Goal: Task Accomplishment & Management: Manage account settings

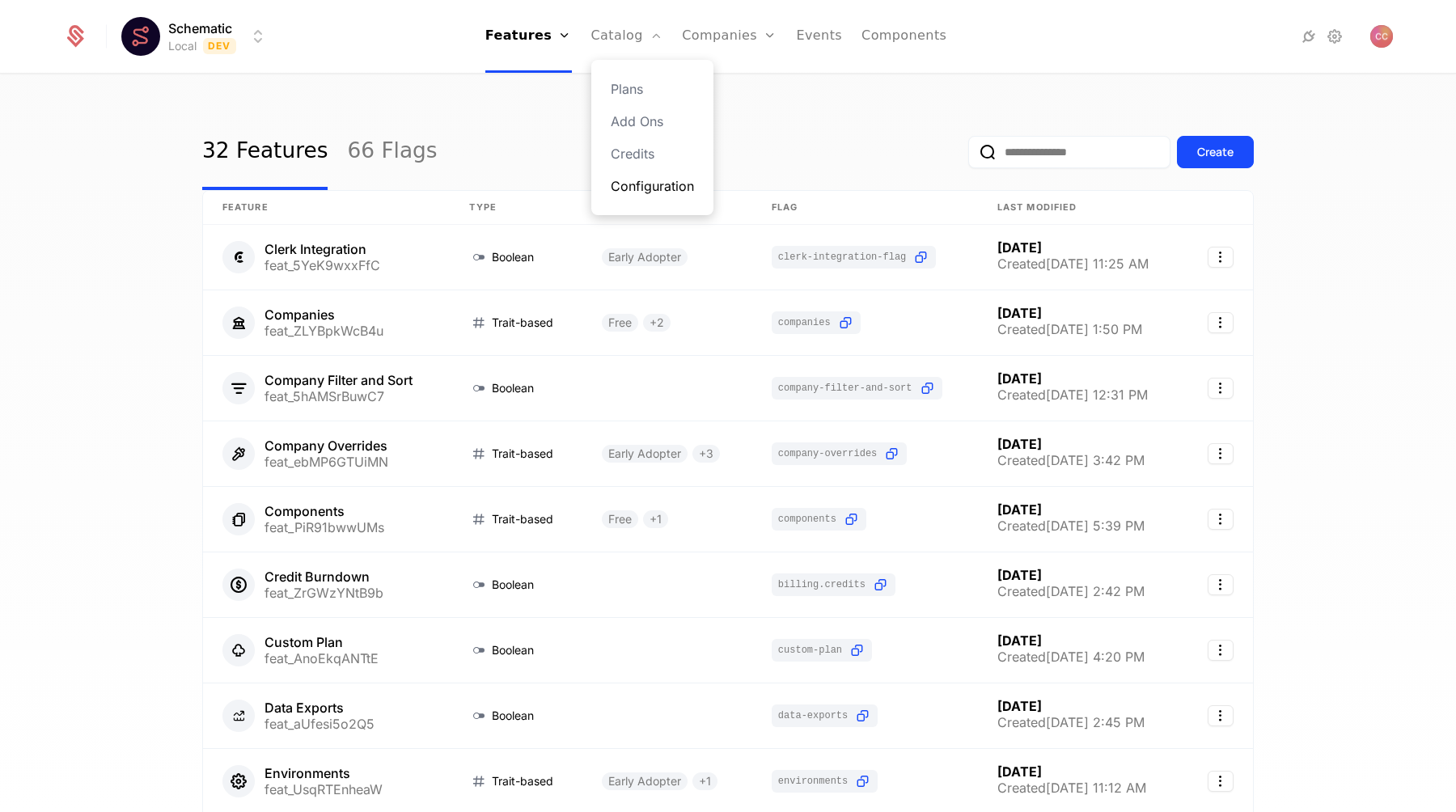
click at [671, 184] on link "Configuration" at bounding box center [652, 186] width 83 height 19
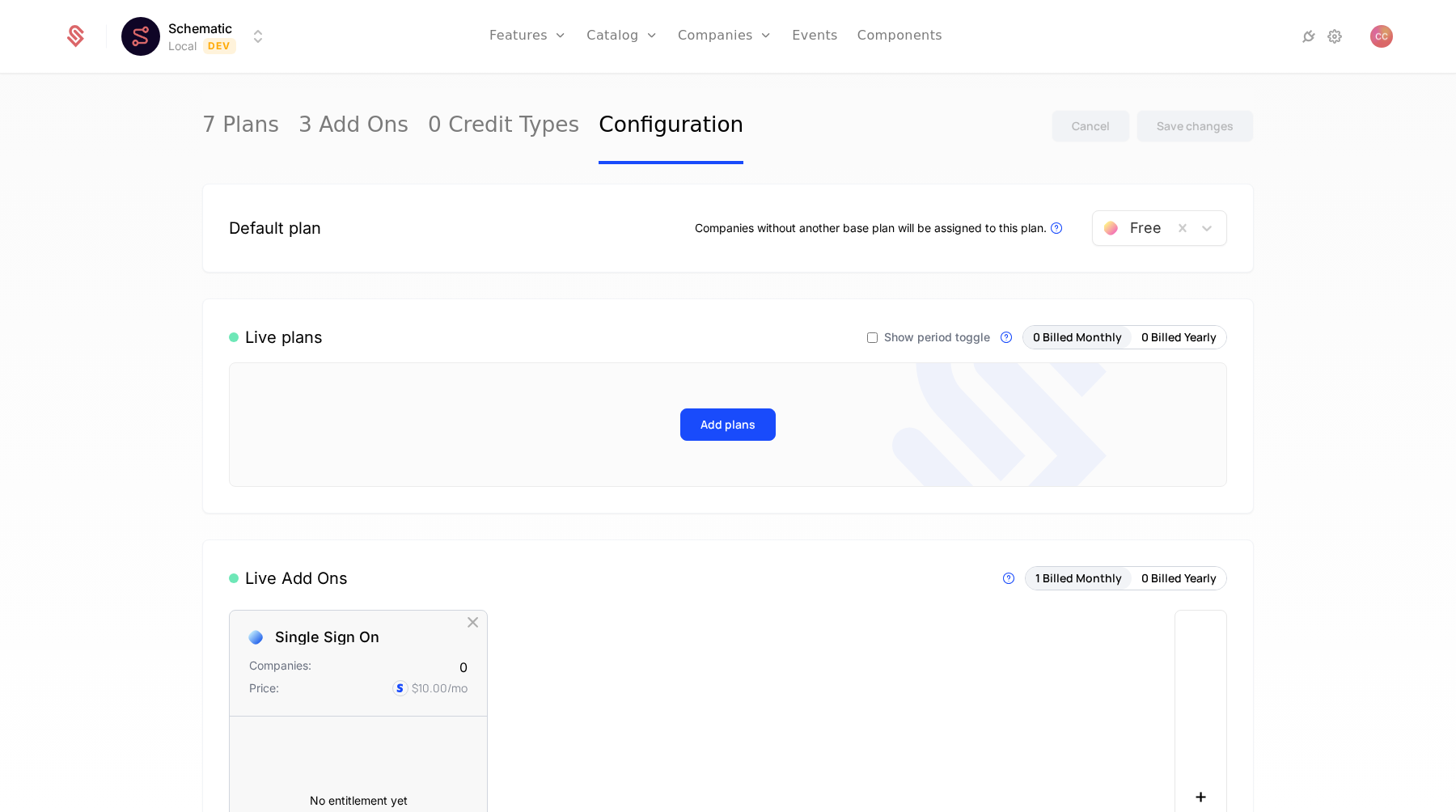
click at [220, 31] on html "Schematic Local Dev Features Features Flags Catalog Plans Add Ons Credits Confi…" at bounding box center [728, 406] width 1456 height 812
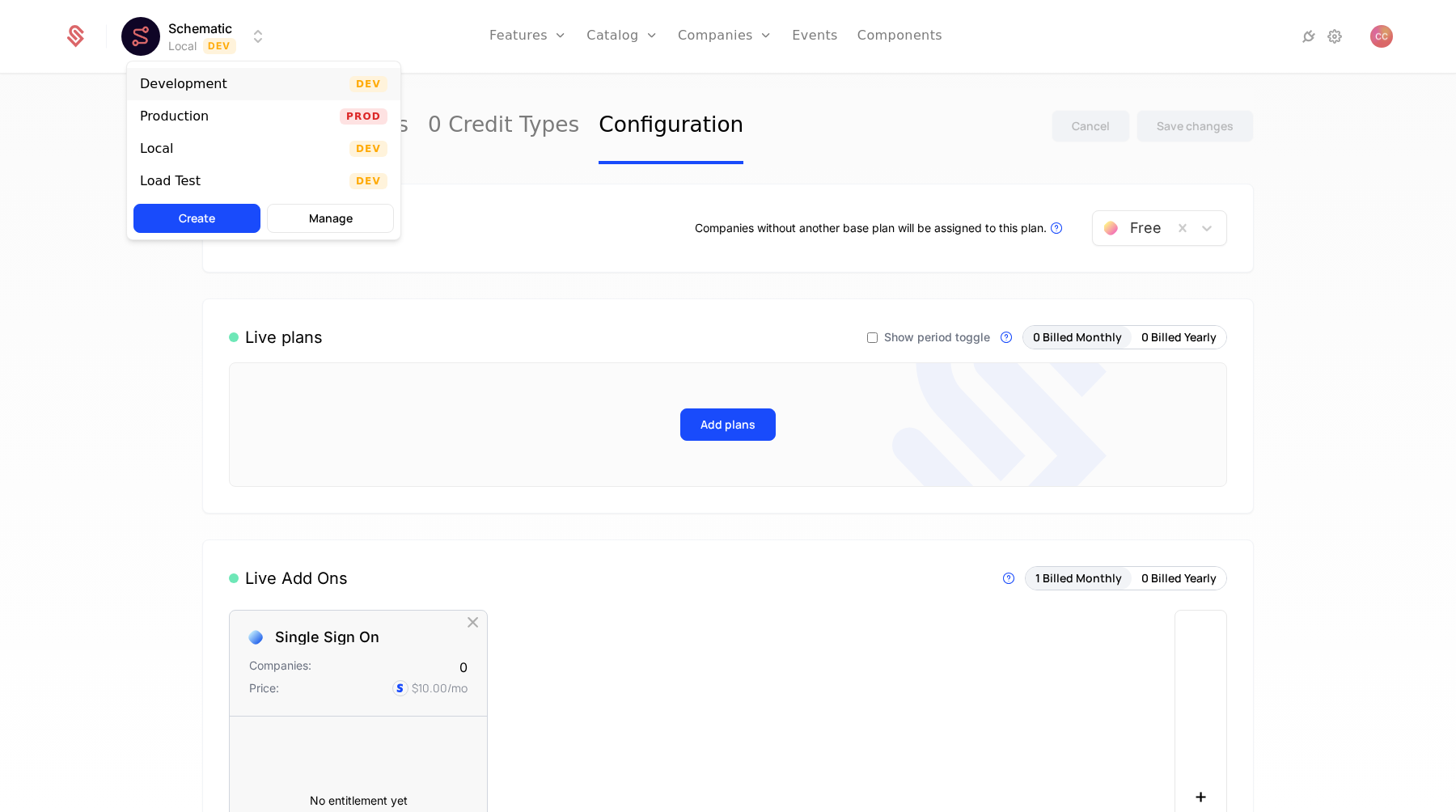
click at [210, 79] on div "Development" at bounding box center [184, 84] width 87 height 13
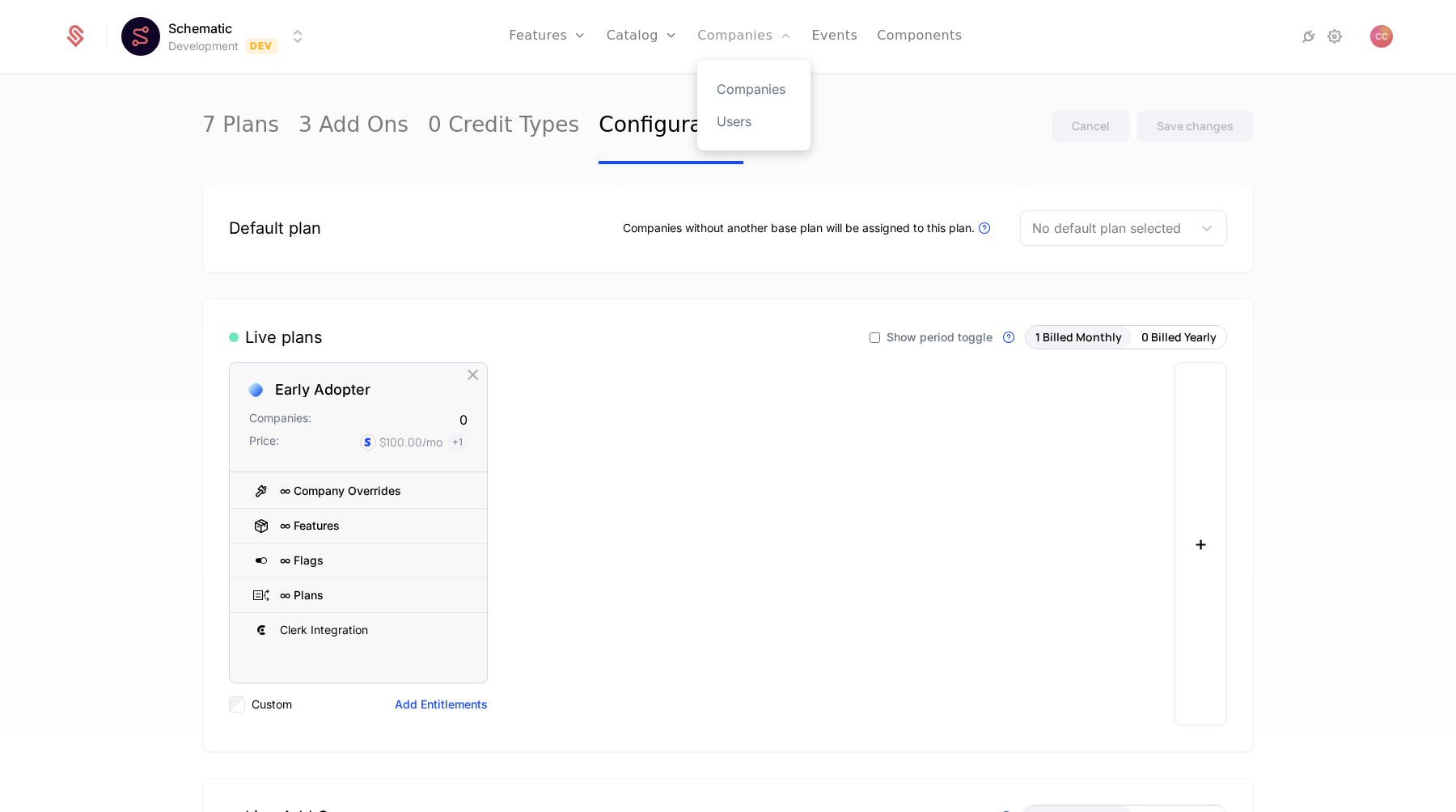
click at [742, 45] on link "Companies" at bounding box center [744, 36] width 94 height 73
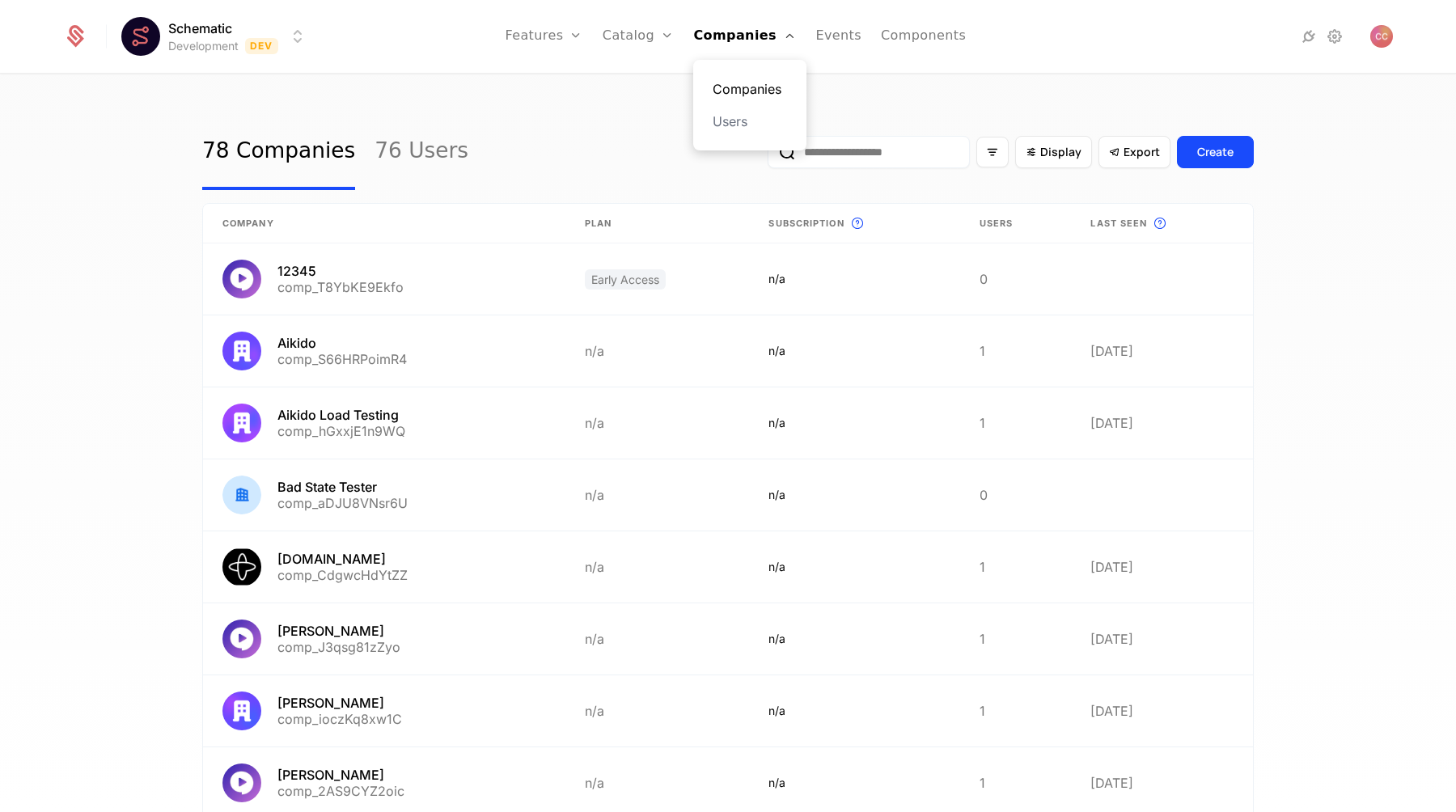
click at [740, 89] on link "Companies" at bounding box center [750, 89] width 74 height 19
click at [562, 124] on div "78 Companies 76 Users Display Export Create" at bounding box center [728, 152] width 1052 height 76
click at [657, 182] on link "Configuration" at bounding box center [663, 186] width 83 height 19
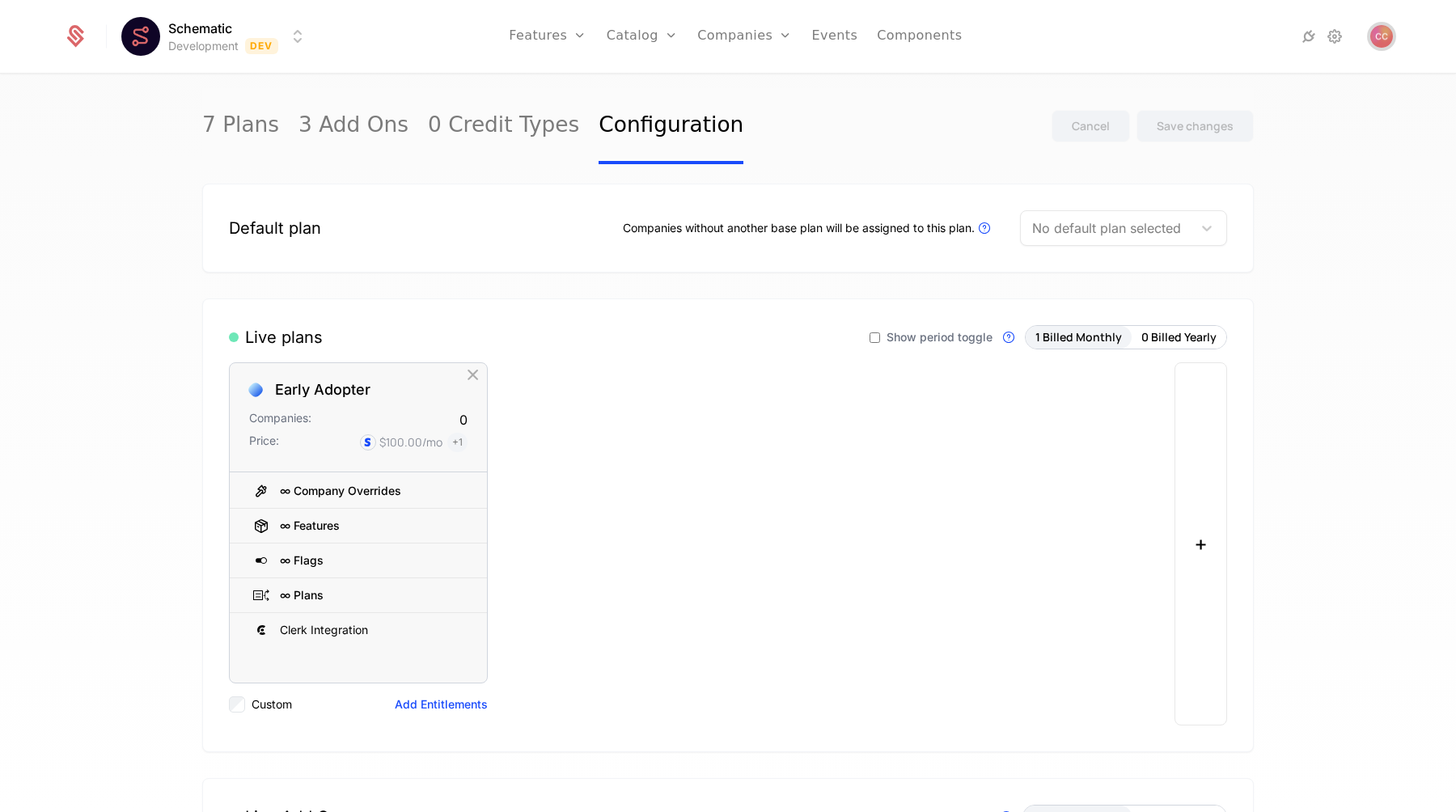
click at [1384, 35] on img "Open user button" at bounding box center [1382, 36] width 23 height 23
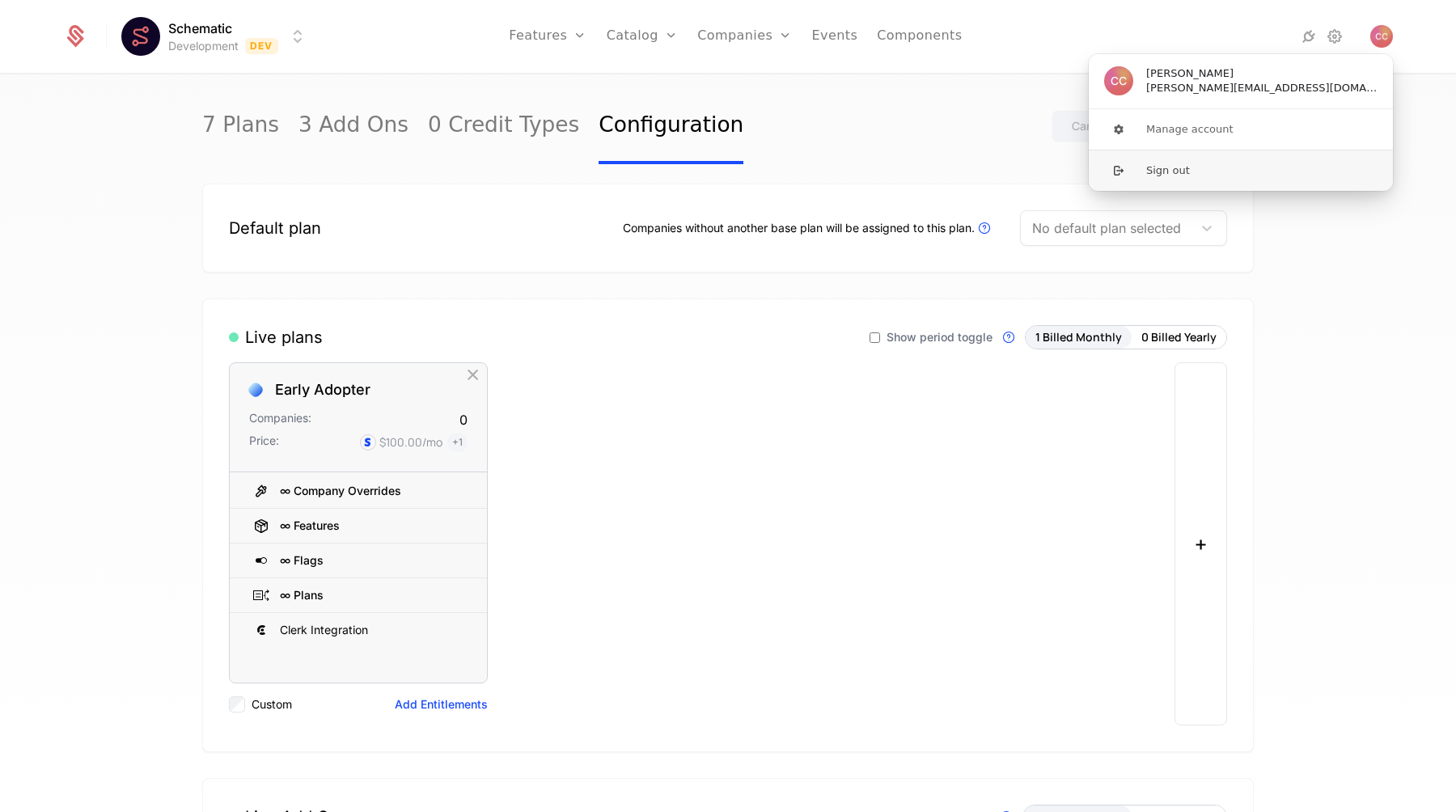
click at [1208, 178] on button "Sign out" at bounding box center [1240, 171] width 306 height 42
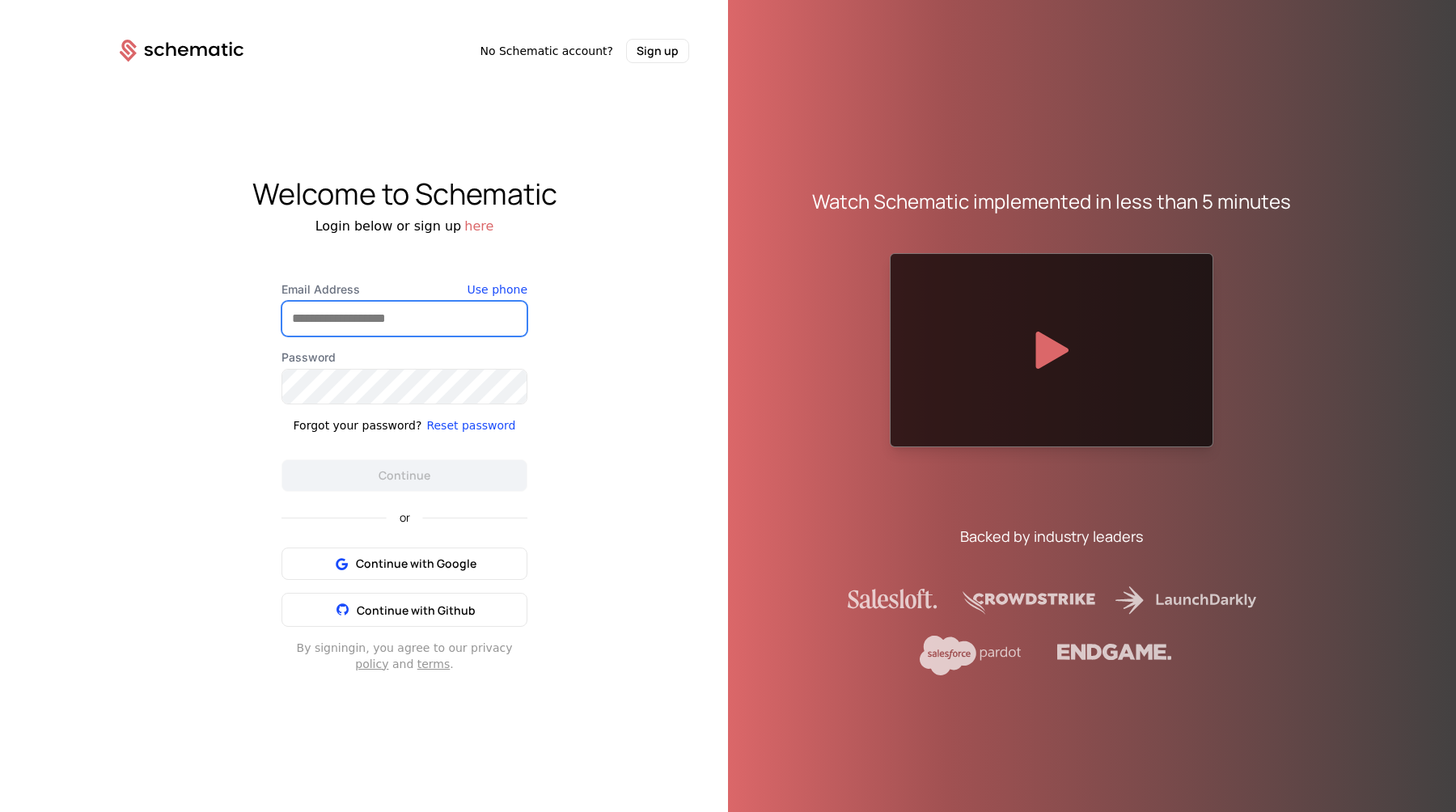
click at [326, 313] on input "Email Address" at bounding box center [404, 318] width 244 height 34
paste input "**********"
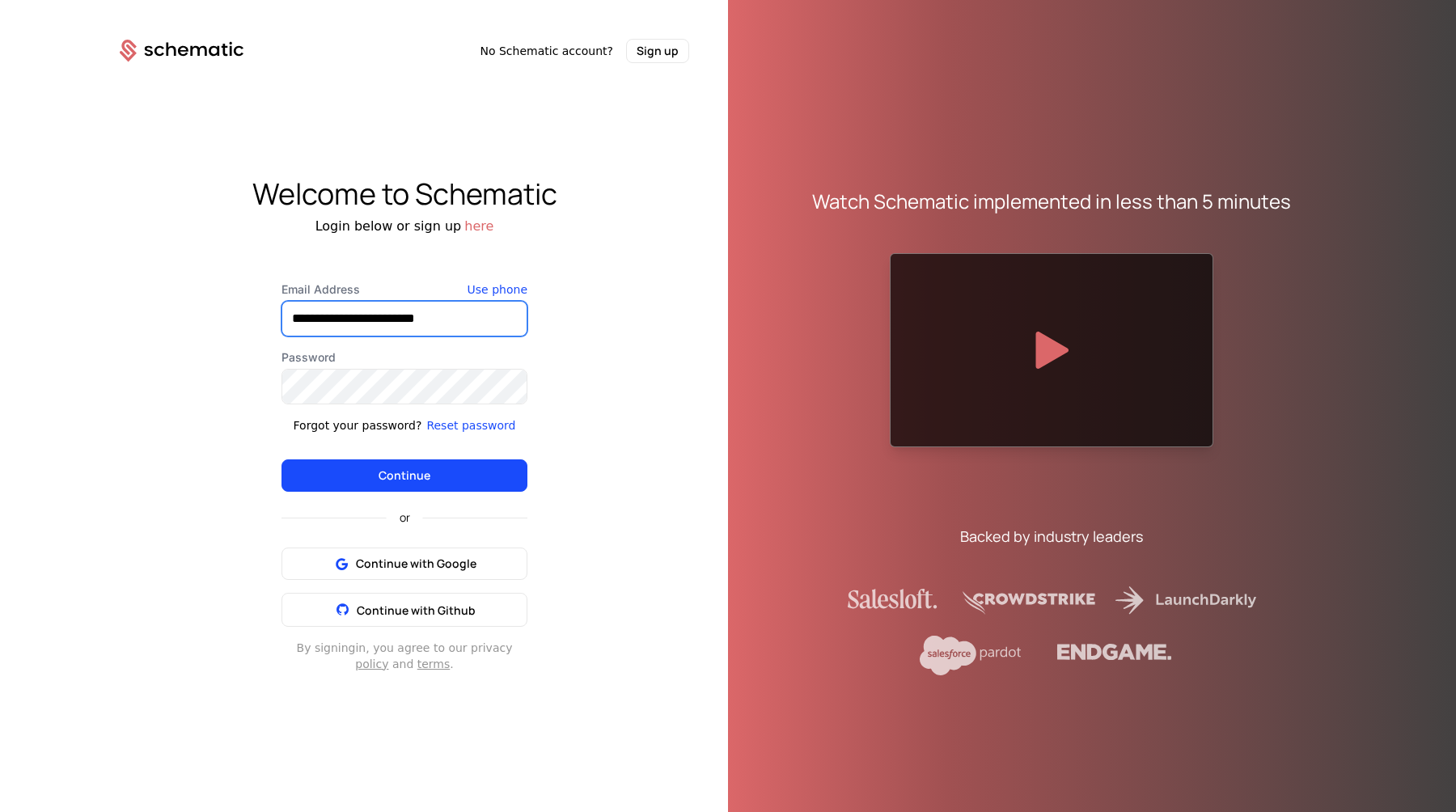
type input "**********"
click at [281, 460] on button "Continue" at bounding box center [404, 475] width 246 height 32
